Goal: Communication & Community: Ask a question

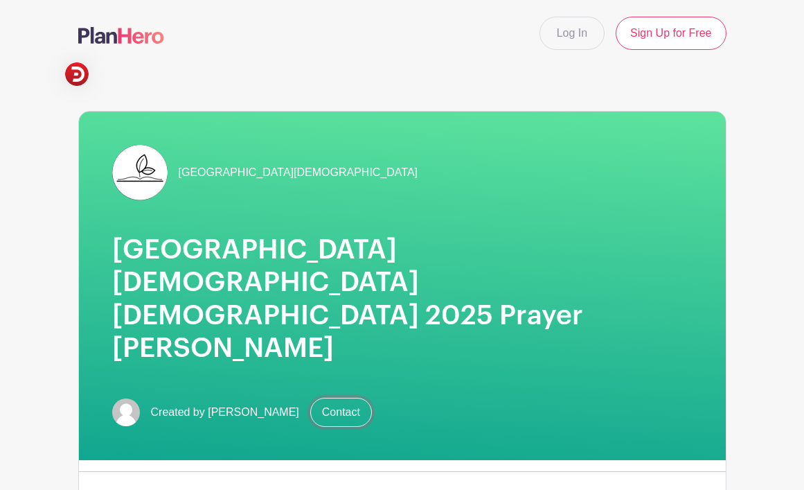
click at [326, 398] on link "Contact" at bounding box center [341, 412] width 62 height 29
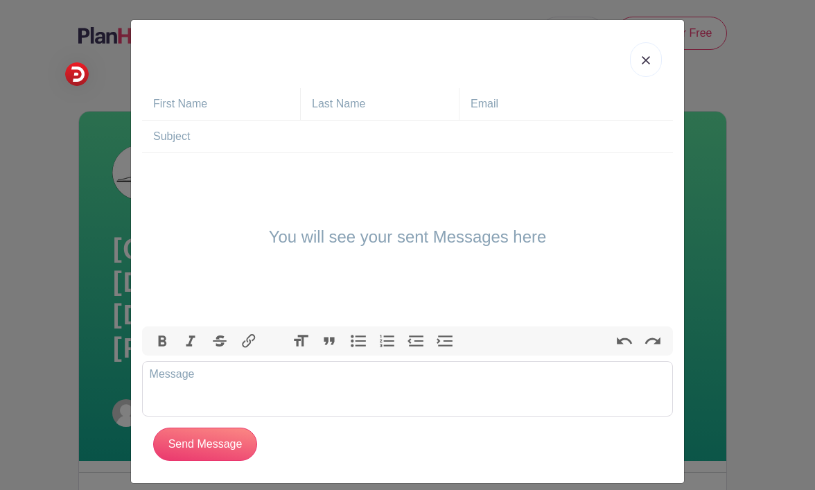
click at [187, 136] on input "text" at bounding box center [413, 137] width 520 height 32
click at [316, 134] on input "[PERSON_NAME] and [PERSON_NAME]" at bounding box center [413, 137] width 520 height 32
click at [301, 141] on input "[PERSON_NAME] and [PERSON_NAME]" at bounding box center [413, 137] width 520 height 32
click at [457, 135] on input "[PERSON_NAME] and [PERSON_NAME]" at bounding box center [413, 137] width 520 height 32
type input "[PERSON_NAME] and [PERSON_NAME]"
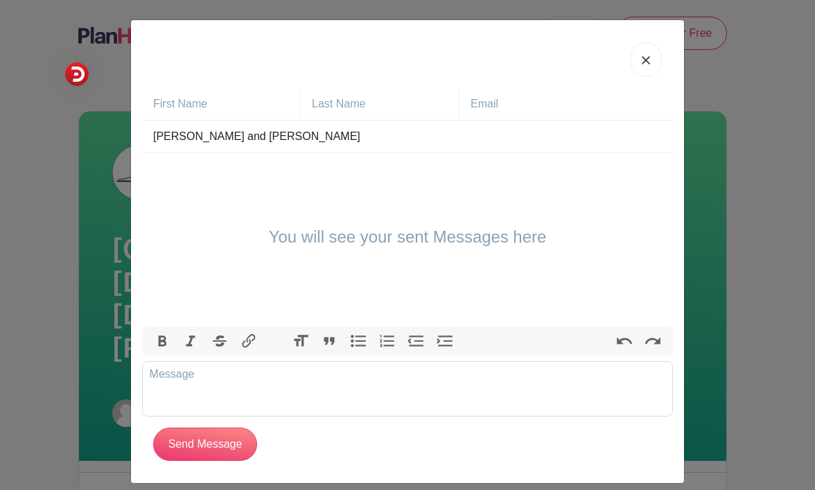
click at [475, 108] on input "text" at bounding box center [571, 104] width 202 height 32
type input "[EMAIL_ADDRESS][DOMAIN_NAME]"
type input "[PERSON_NAME]"
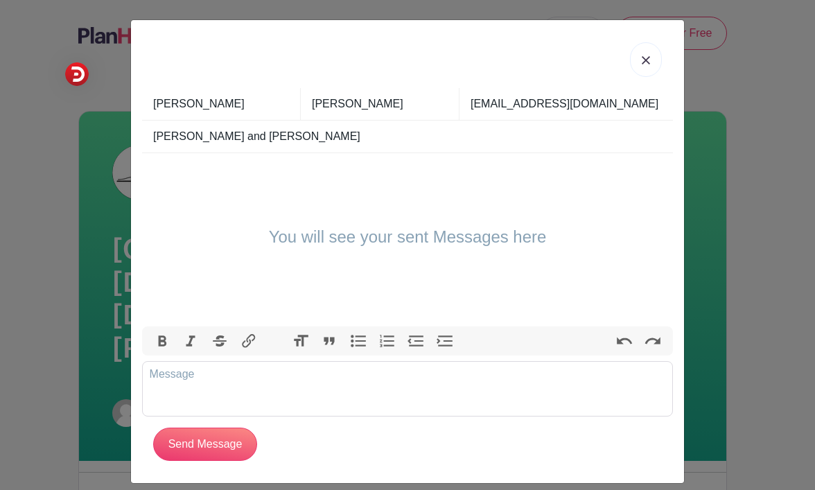
drag, startPoint x: 312, startPoint y: 142, endPoint x: 119, endPoint y: 132, distance: 193.5
click at [133, 131] on div "[PERSON_NAME] [EMAIL_ADDRESS][DOMAIN_NAME] [PERSON_NAME] and [PERSON_NAME] You …" at bounding box center [407, 251] width 553 height 463
click at [181, 392] on trix-editor at bounding box center [407, 388] width 531 height 55
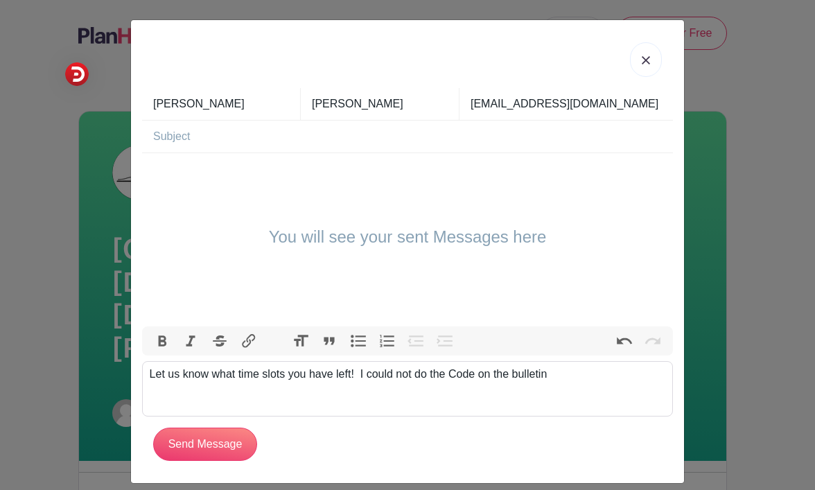
type trix-editor "<div>Let us know what time slots you have left!&nbsp; I could not do the Code o…"
click at [195, 450] on input "Send Message" at bounding box center [205, 443] width 104 height 33
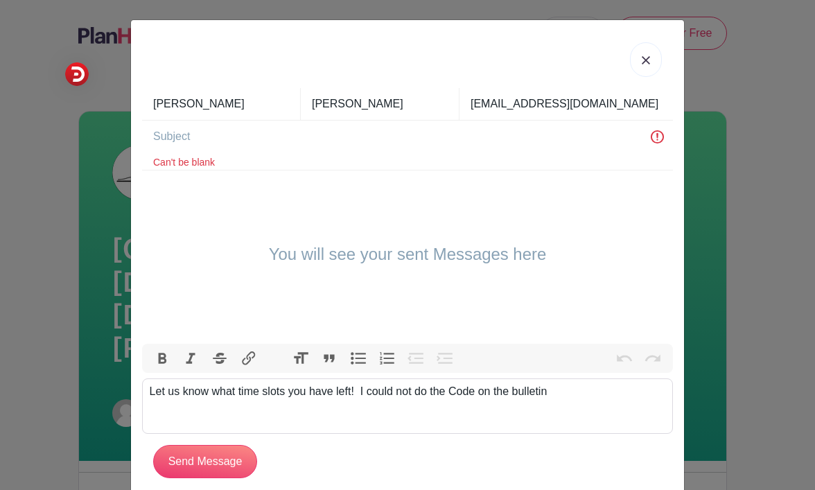
scroll to position [30, 0]
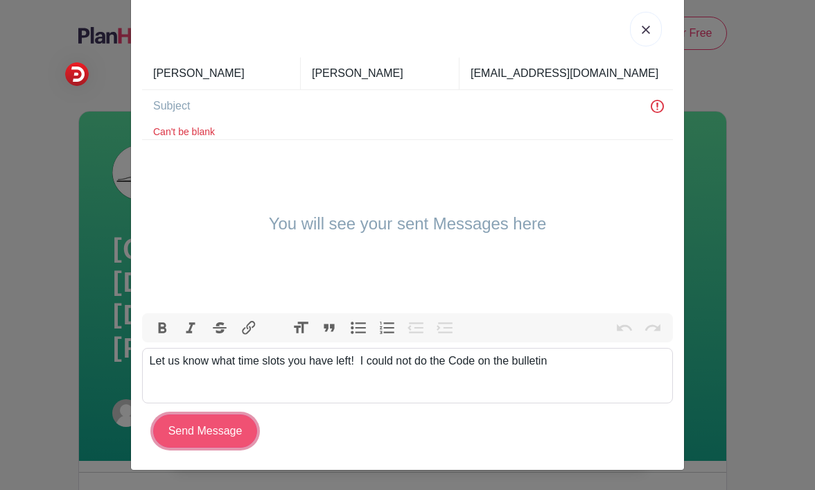
click at [213, 428] on input "Send Message" at bounding box center [205, 430] width 104 height 33
click at [548, 363] on div "Let us know what time slots you have left! I could not do the Code on the bulle…" at bounding box center [408, 361] width 516 height 17
type trix-editor "<div>Let us know what time slots you have left!&nbsp; I could not do the Code o…"
click at [207, 434] on input "Send Message" at bounding box center [205, 430] width 104 height 33
click at [209, 427] on input "Send Message" at bounding box center [205, 430] width 104 height 33
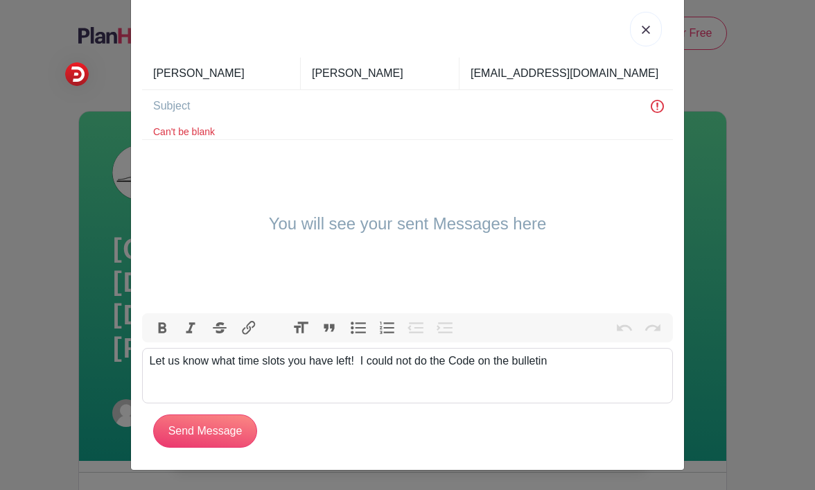
click at [177, 384] on div "Let us know what time slots you have left! I could not do the Code on the bulle…" at bounding box center [408, 369] width 516 height 33
click at [189, 427] on input "Send Message" at bounding box center [205, 430] width 104 height 33
click at [195, 428] on input "Send Message" at bounding box center [205, 430] width 104 height 33
click at [184, 422] on input "Send Message" at bounding box center [205, 430] width 104 height 33
